Goal: Obtain resource: Download file/media

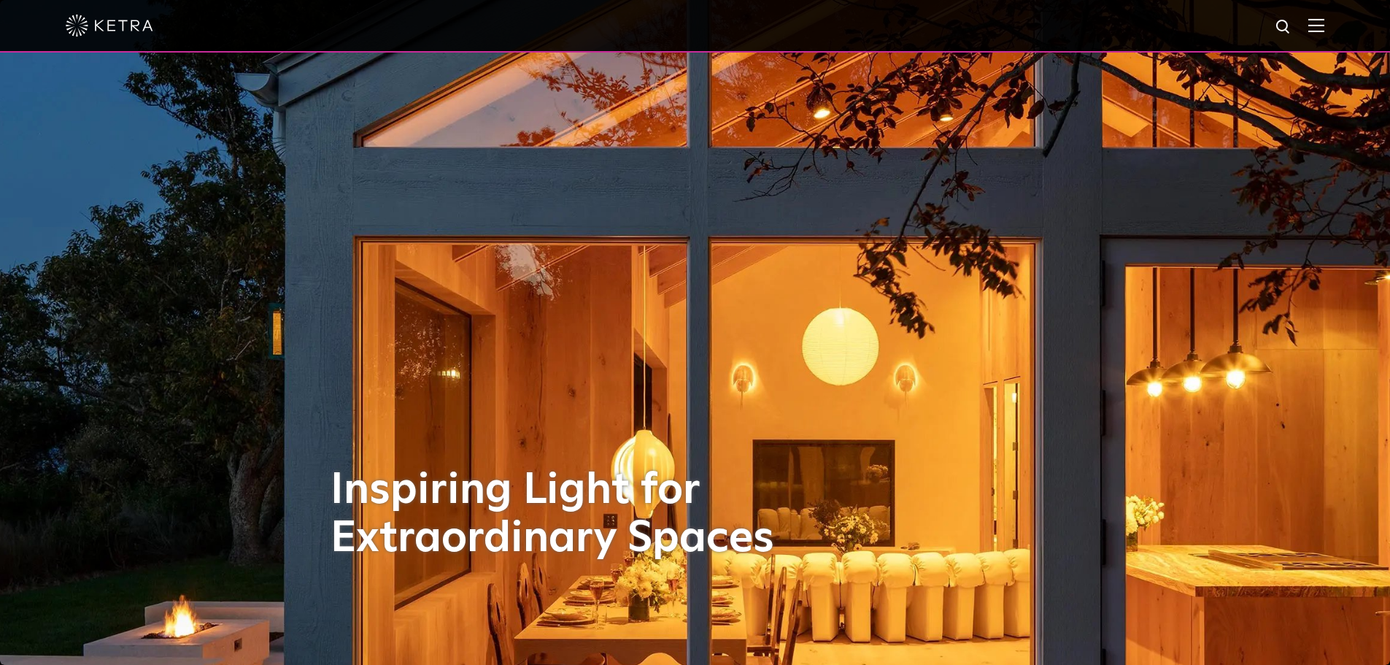
click at [1324, 31] on img at bounding box center [1316, 25] width 16 height 14
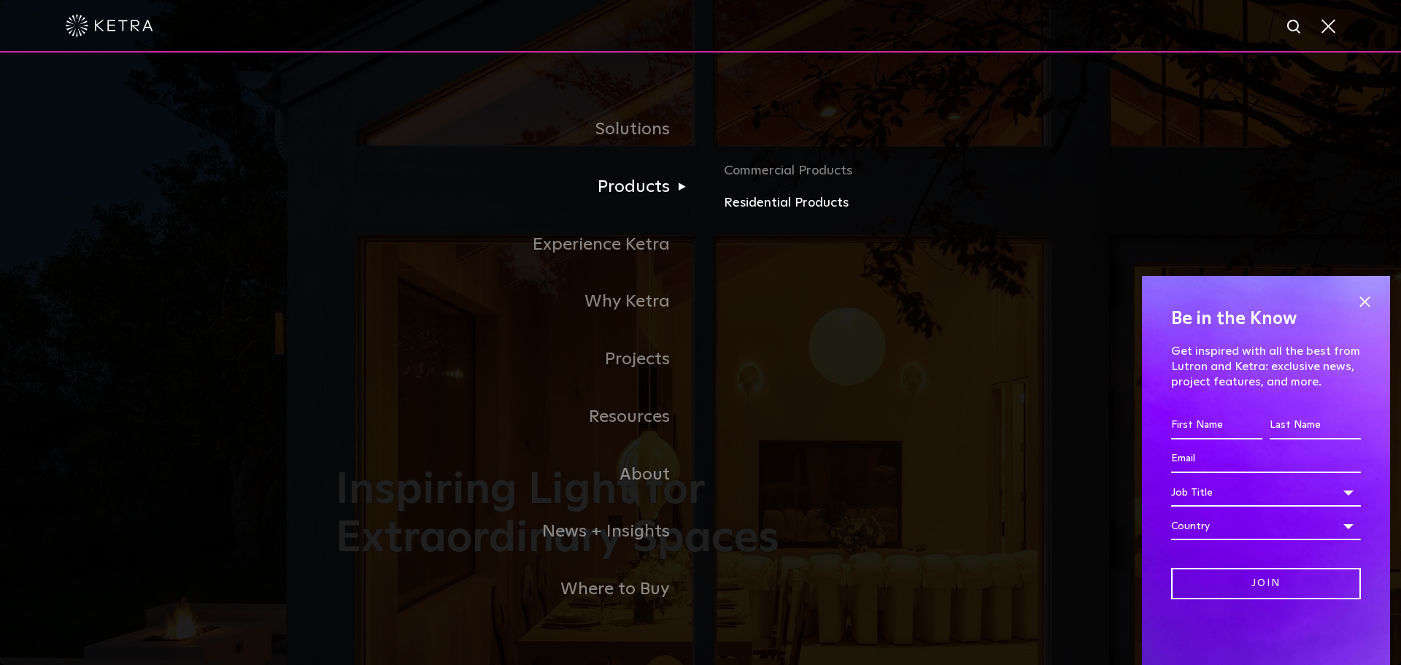
click at [764, 209] on link "Residential Products" at bounding box center [894, 203] width 341 height 21
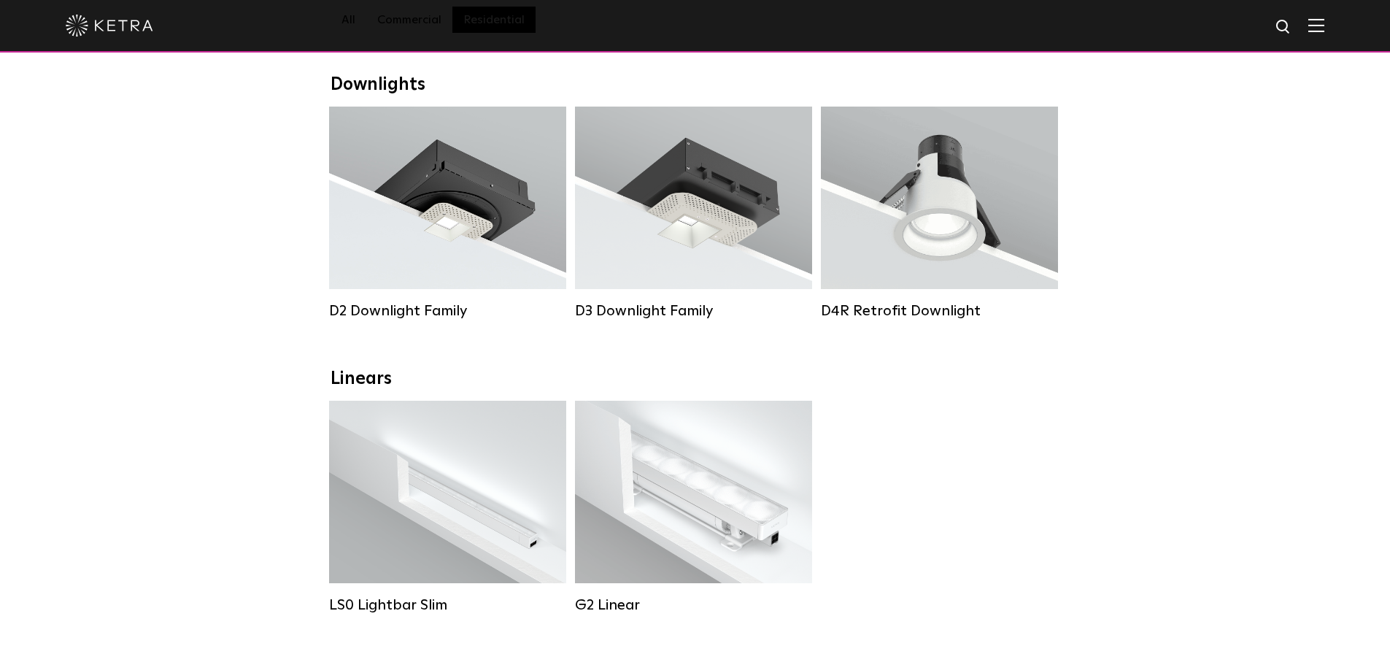
scroll to position [219, 0]
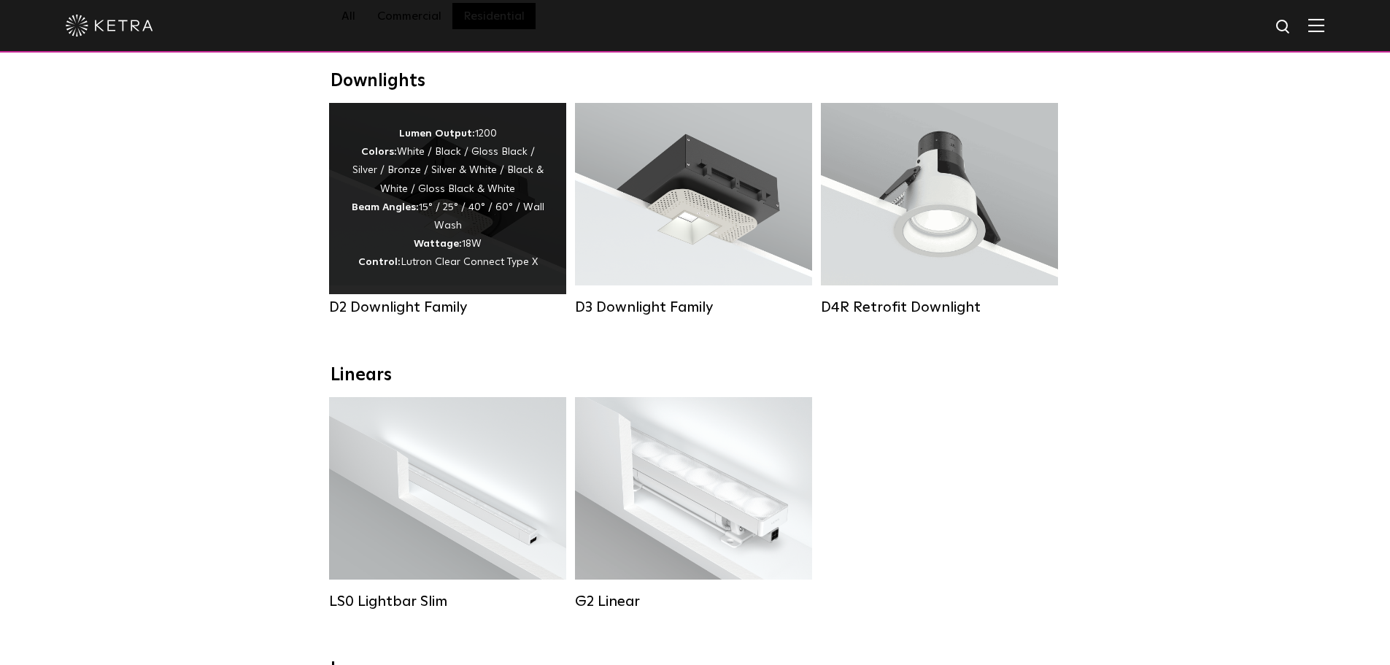
click at [440, 231] on div "Lumen Output: 1200 Colors: White / Black / Gloss Black / Silver / Bronze / Silv…" at bounding box center [447, 198] width 193 height 147
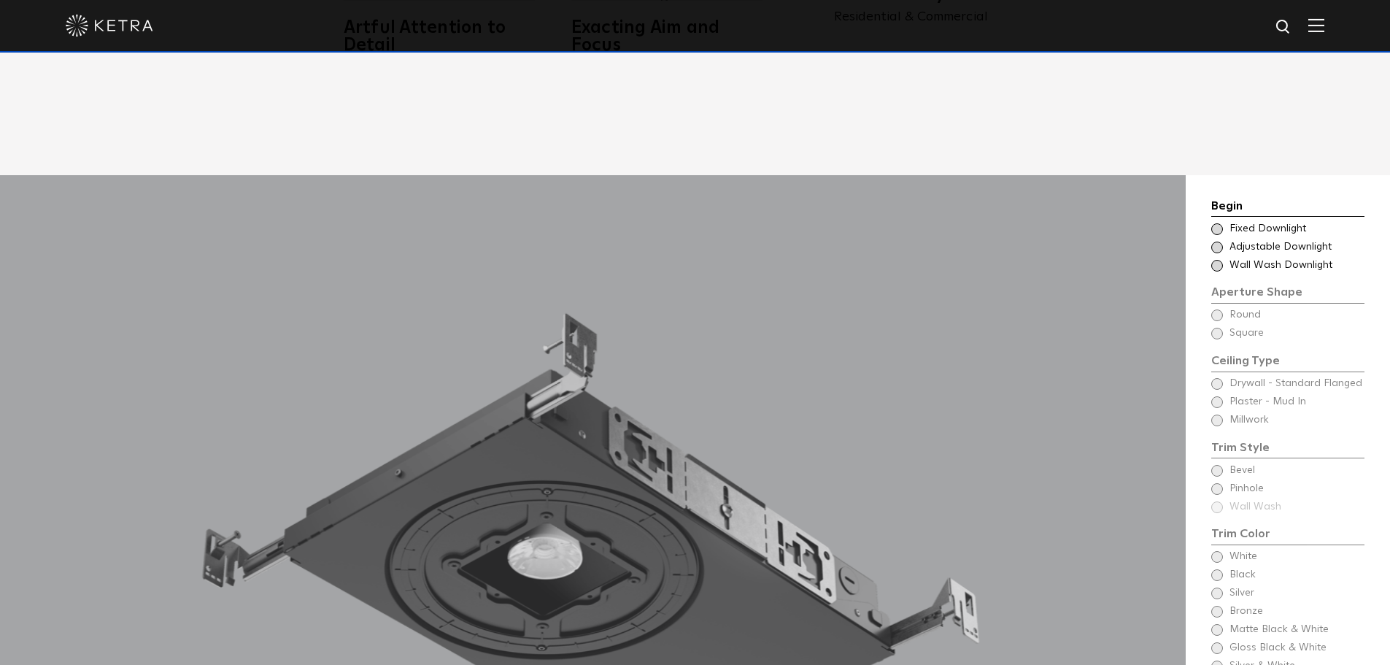
scroll to position [1240, 0]
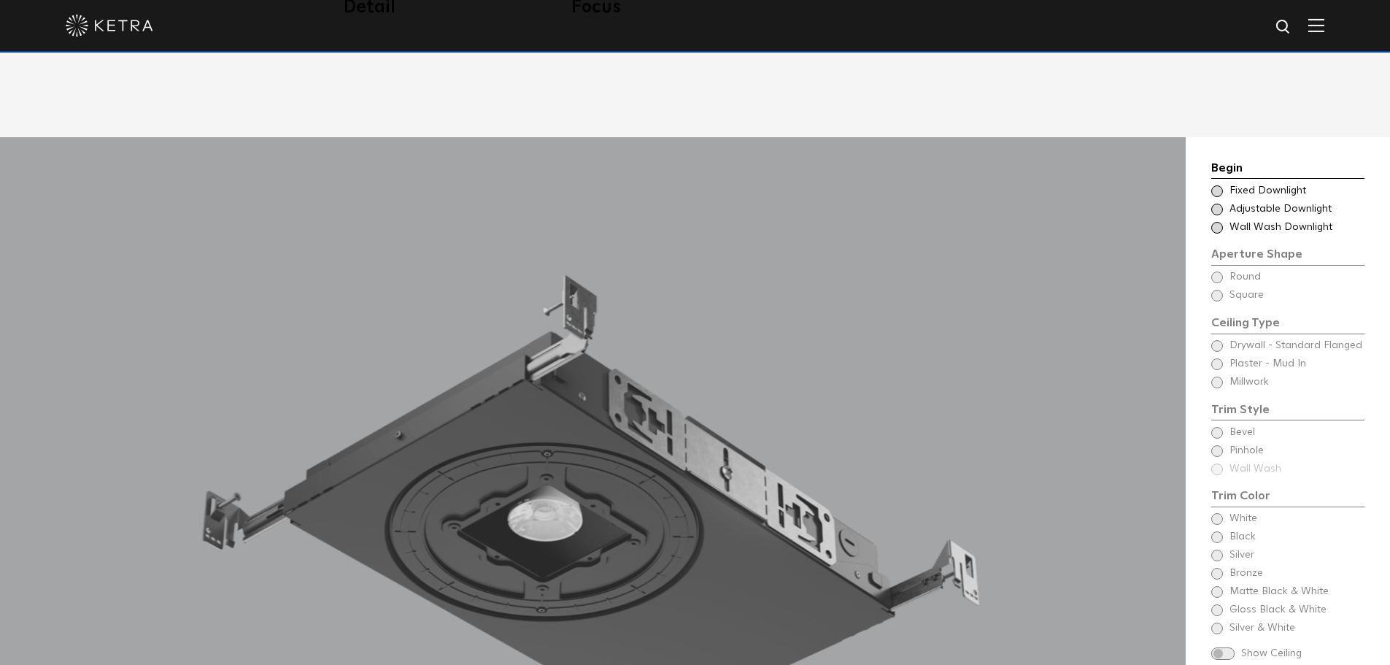
click at [1215, 204] on span at bounding box center [1217, 210] width 12 height 12
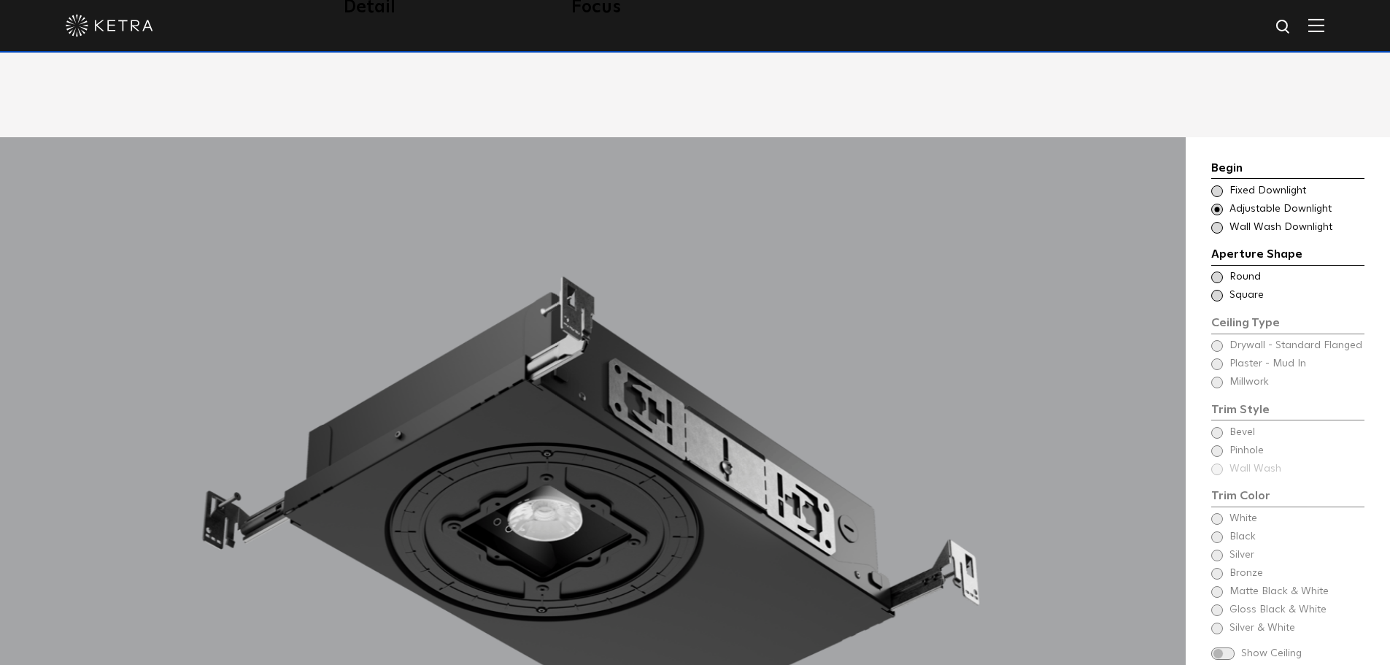
click at [1216, 271] on span at bounding box center [1217, 277] width 12 height 12
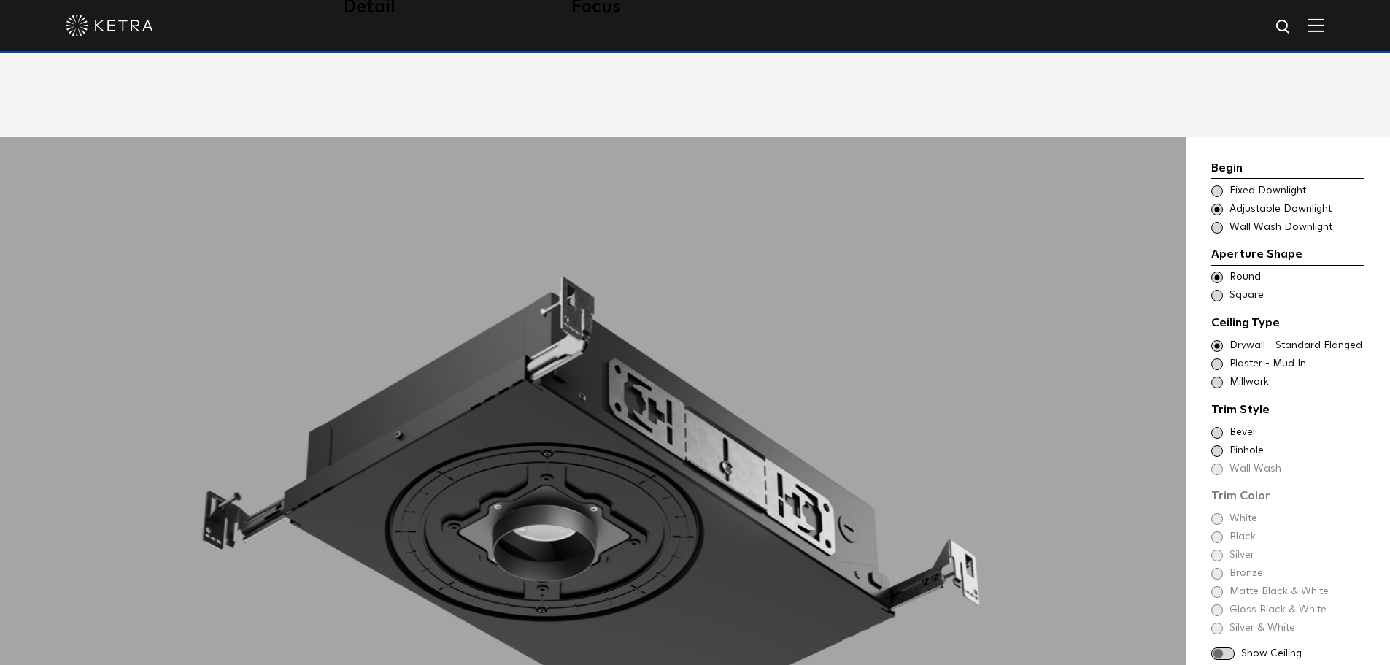
click at [1215, 376] on span at bounding box center [1217, 382] width 12 height 12
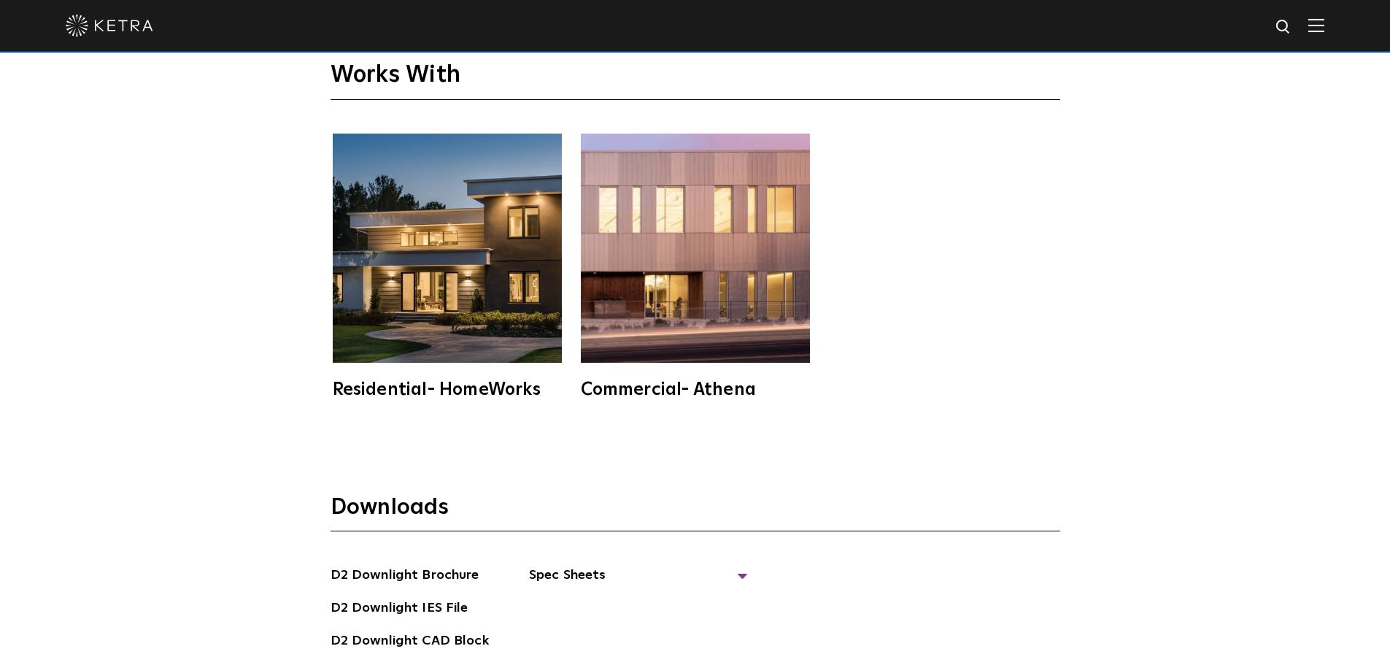
scroll to position [4159, 0]
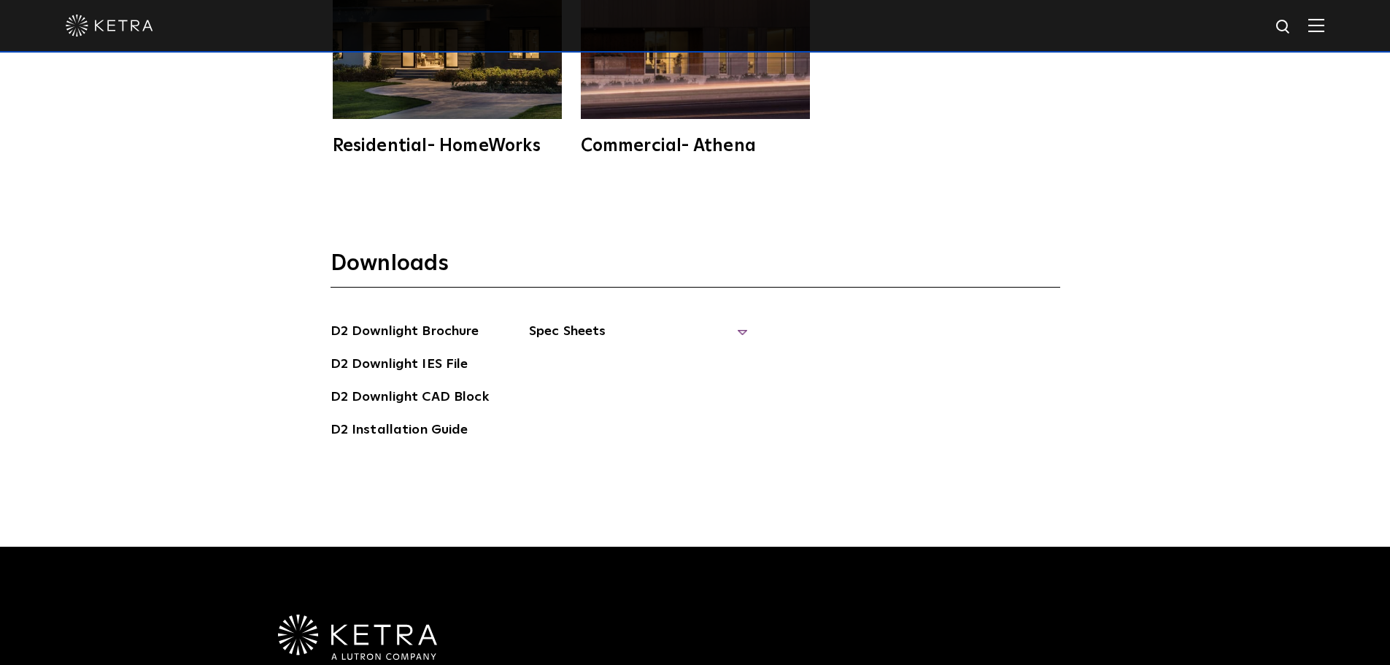
click at [735, 321] on span "Spec Sheets" at bounding box center [638, 337] width 219 height 32
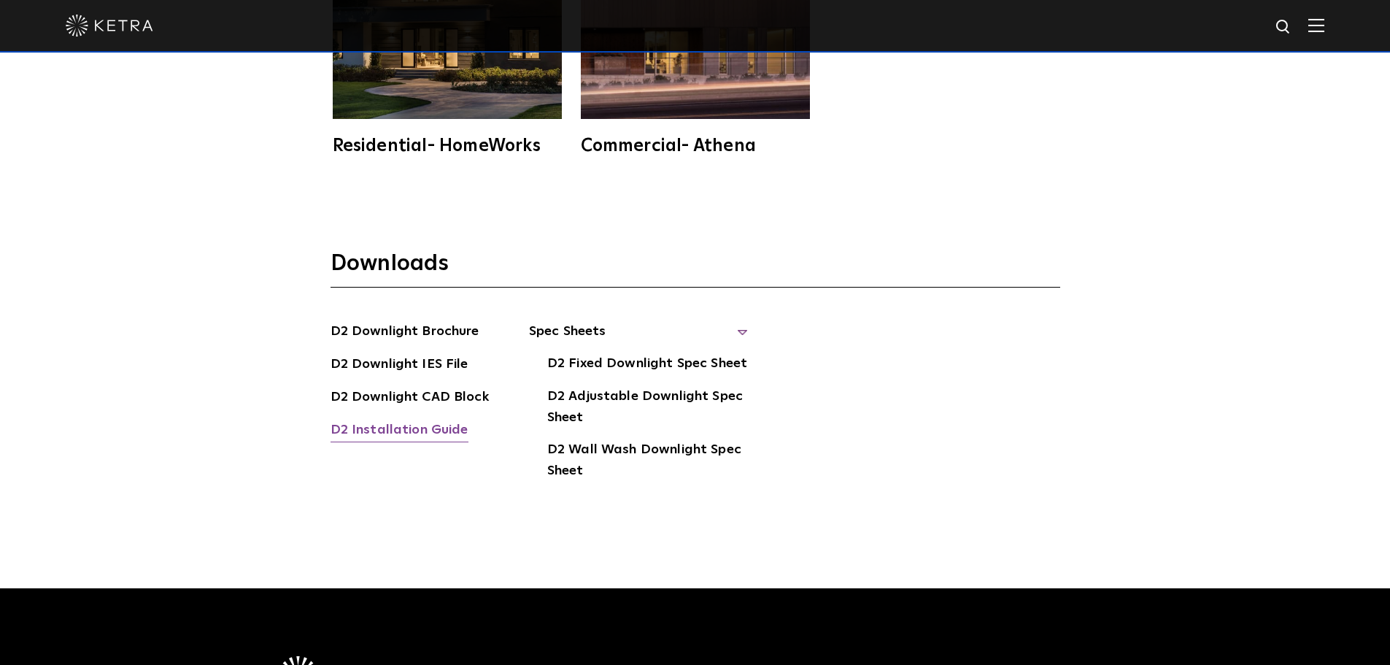
click at [383, 420] on link "D2 Installation Guide" at bounding box center [400, 431] width 138 height 23
click at [395, 387] on link "D2 Downlight CAD Block" at bounding box center [410, 398] width 158 height 23
click at [589, 386] on link "D2 Adjustable Downlight Spec Sheet" at bounding box center [647, 408] width 201 height 45
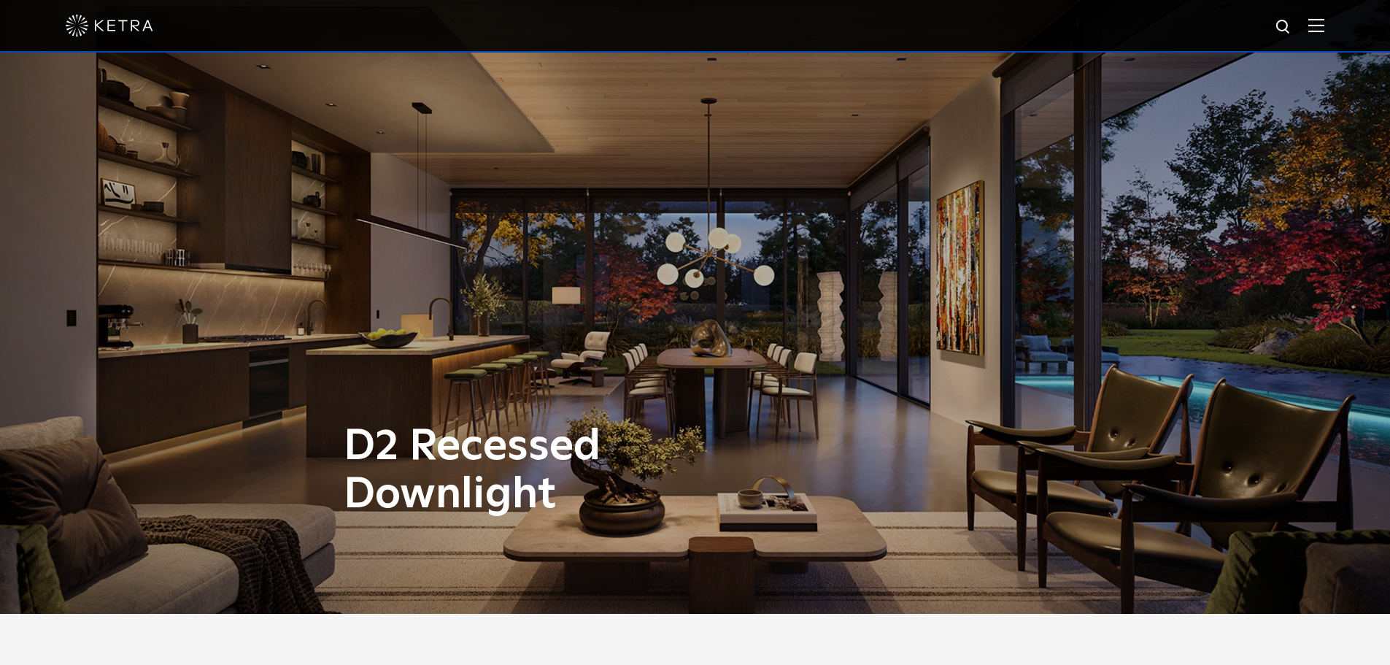
scroll to position [0, 0]
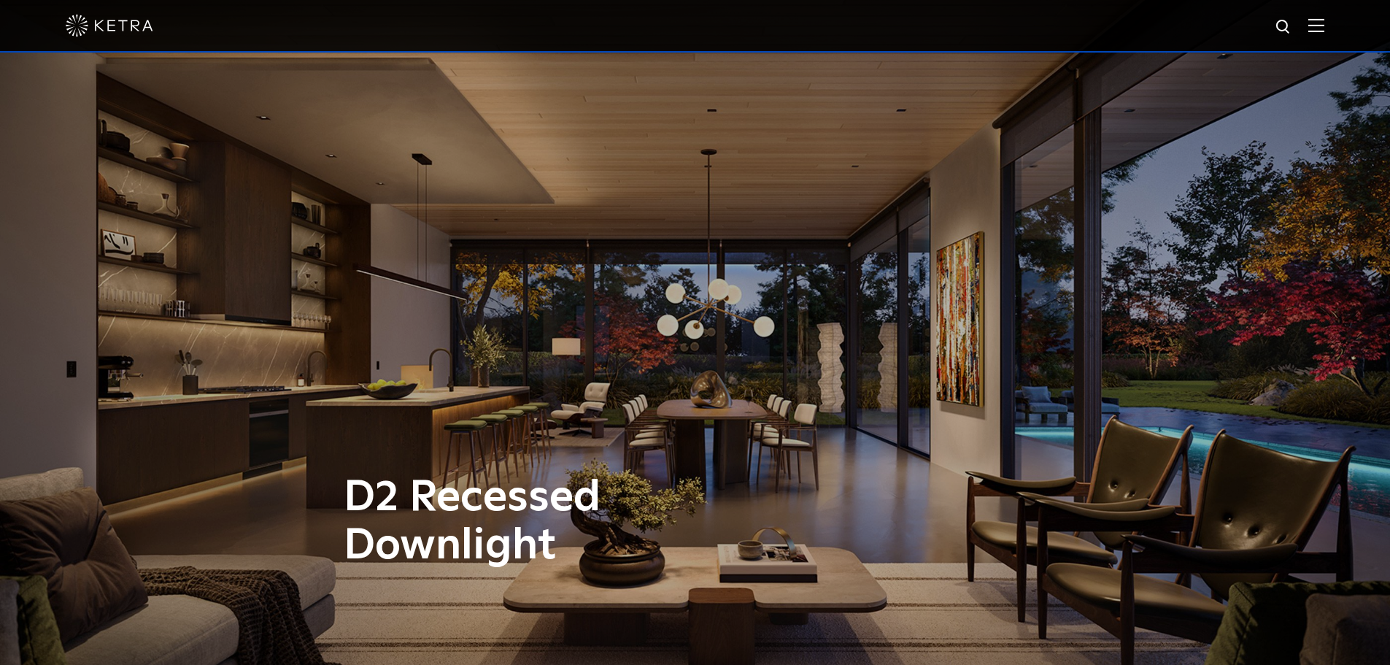
click at [1324, 26] on img at bounding box center [1316, 25] width 16 height 14
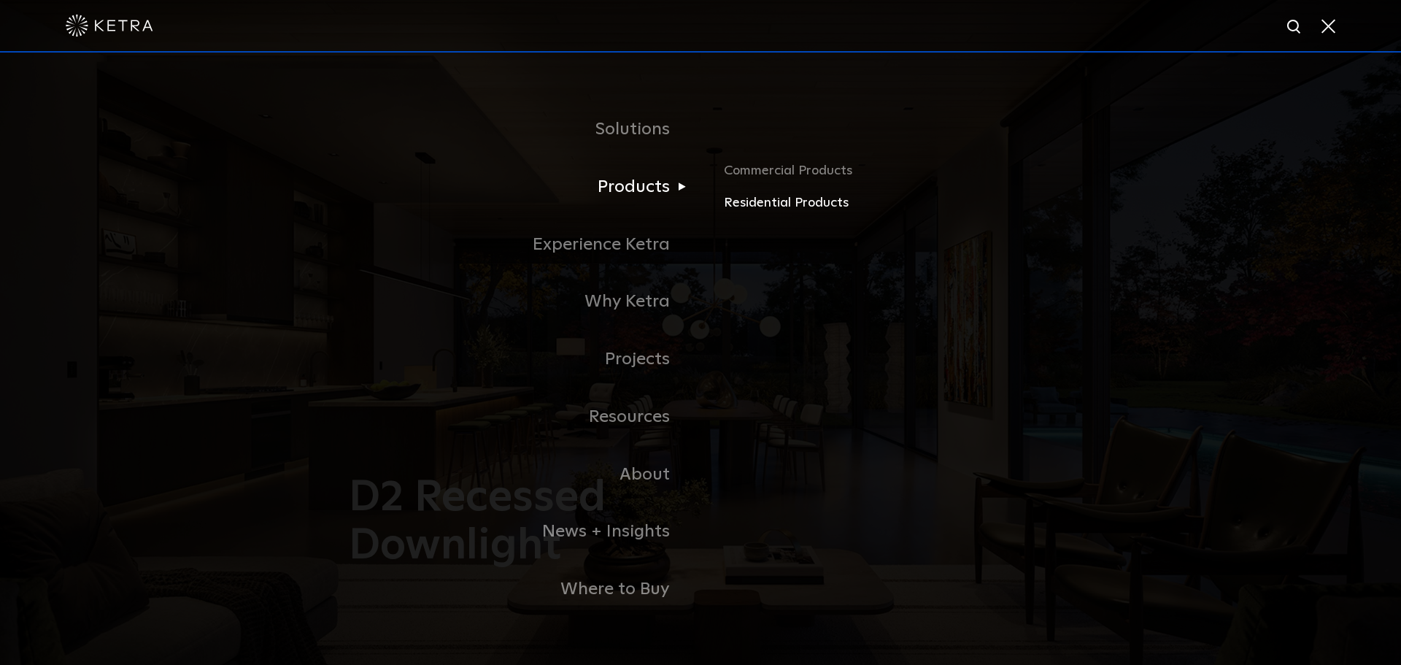
click at [768, 206] on link "Residential Products" at bounding box center [894, 203] width 341 height 21
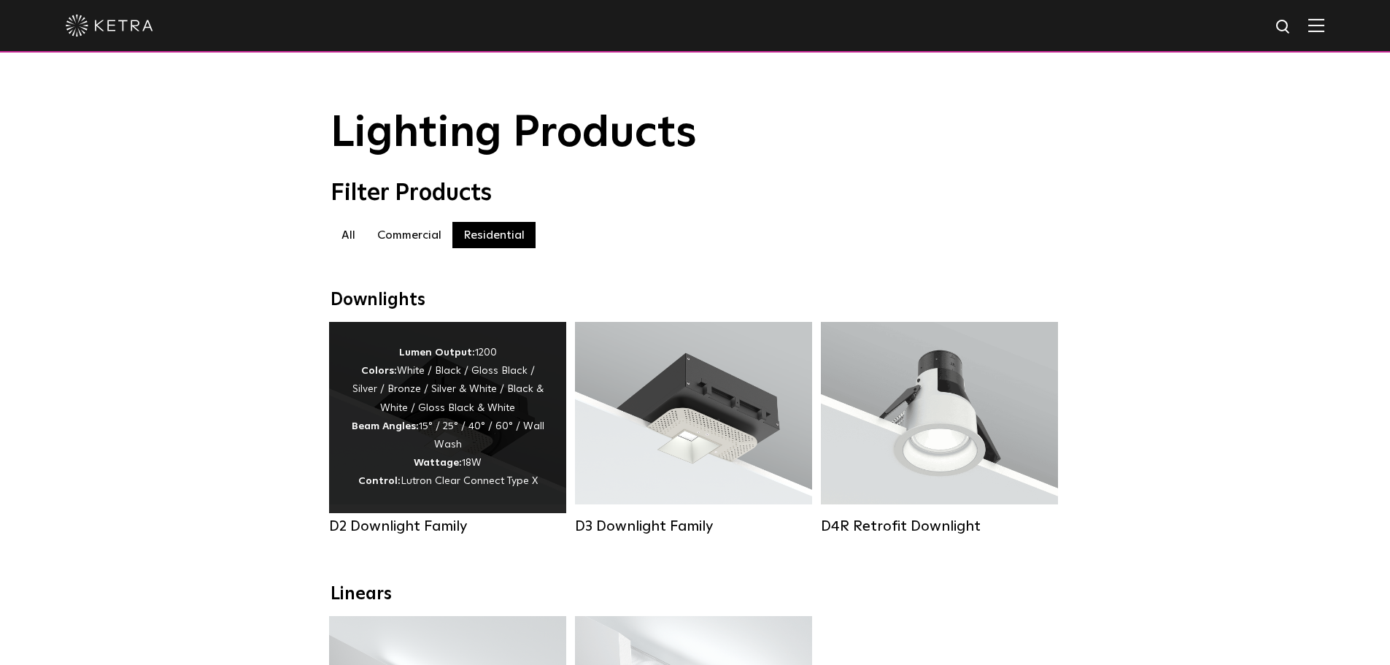
click at [417, 409] on div "Lumen Output: 1200 Colors: White / Black / Gloss Black / Silver / Bronze / Silv…" at bounding box center [447, 417] width 193 height 147
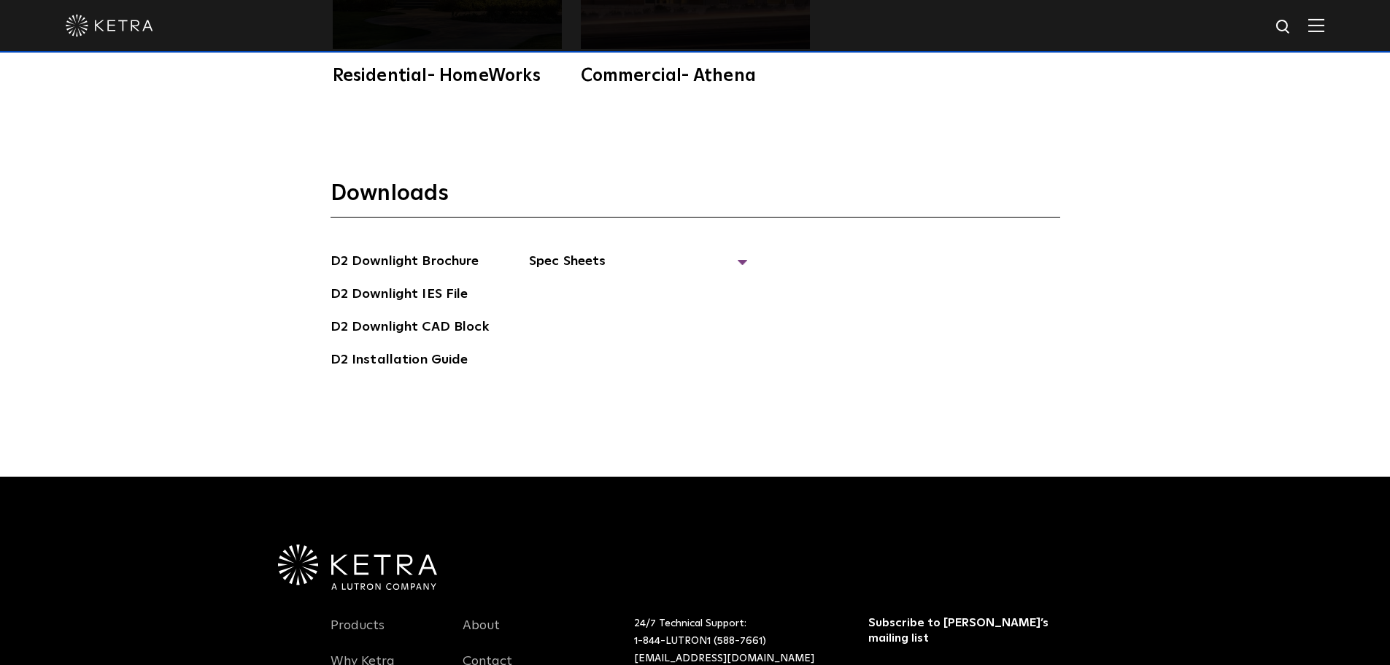
scroll to position [4232, 0]
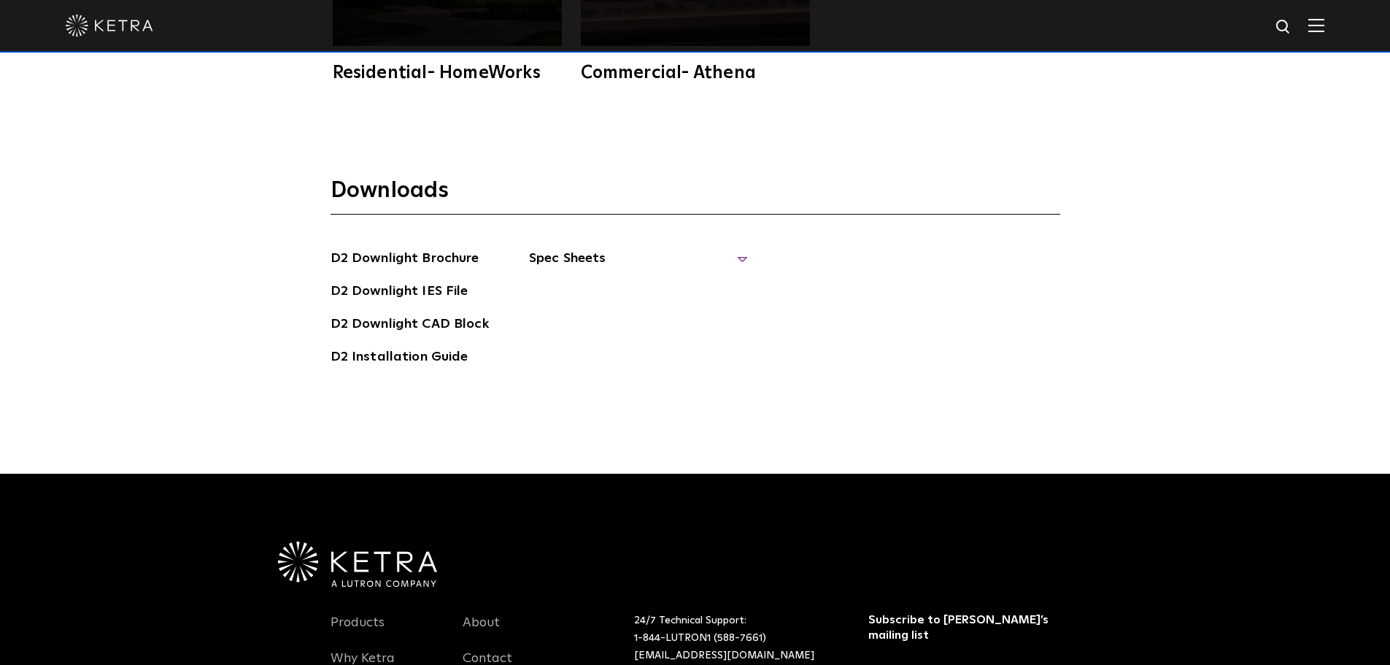
click at [737, 248] on span "Spec Sheets" at bounding box center [638, 264] width 219 height 32
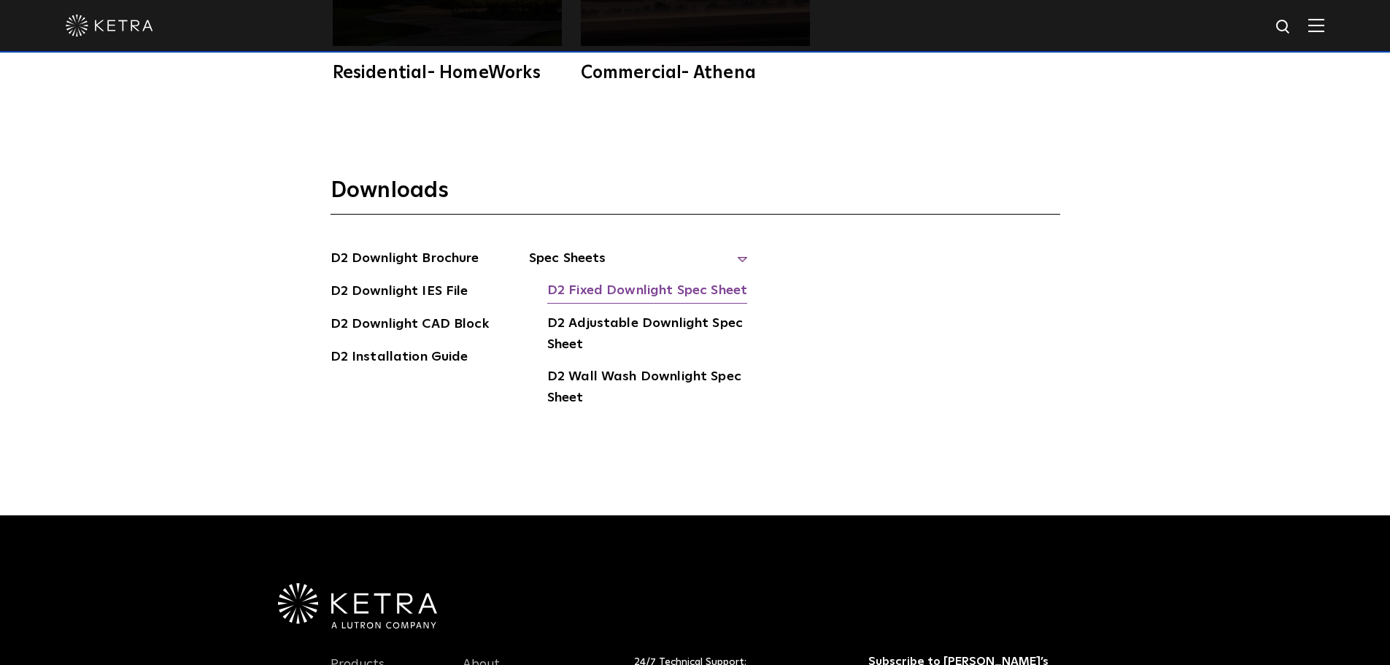
click at [628, 280] on link "D2 Fixed Downlight Spec Sheet" at bounding box center [647, 291] width 200 height 23
